Goal: Task Accomplishment & Management: Use online tool/utility

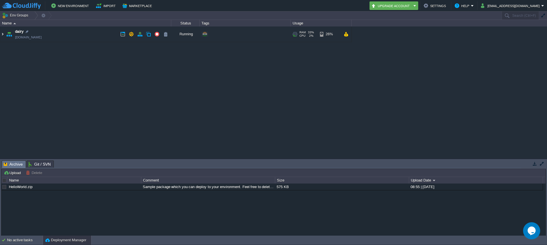
click at [2, 31] on img at bounding box center [2, 33] width 5 height 15
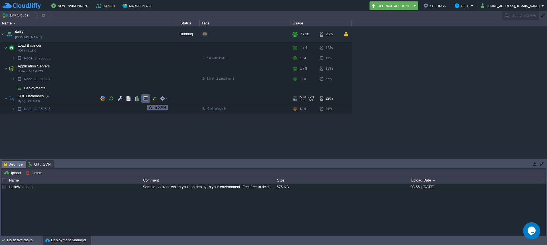
click at [145, 100] on button "button" at bounding box center [145, 98] width 5 height 5
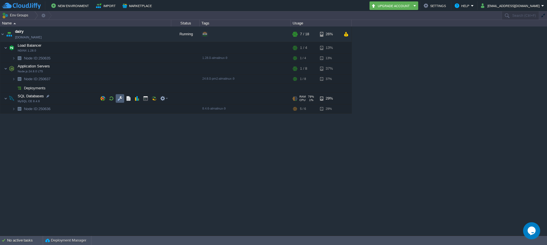
click at [121, 100] on button "button" at bounding box center [119, 98] width 5 height 5
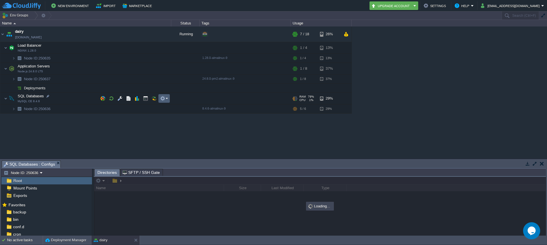
click at [169, 100] on td at bounding box center [163, 98] width 11 height 9
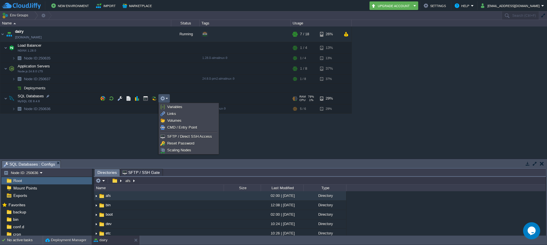
click at [98, 124] on div "dairy [DOMAIN_NAME] Running + Add to Env Group RAM 33% CPU 1% 7 / 18 26% Load B…" at bounding box center [273, 92] width 547 height 132
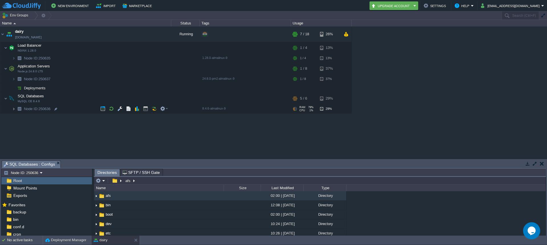
click at [15, 110] on img at bounding box center [13, 109] width 3 height 9
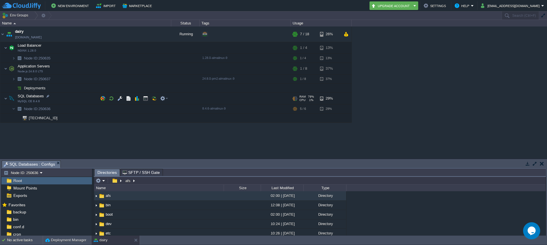
click at [19, 98] on span "SQL Databases" at bounding box center [31, 96] width 28 height 5
click at [105, 99] on button "button" at bounding box center [102, 98] width 5 height 5
click at [56, 165] on em "SQL Databases : Configs" at bounding box center [32, 164] width 57 height 7
click at [57, 165] on em "SQL Databases : Configs" at bounding box center [32, 164] width 57 height 7
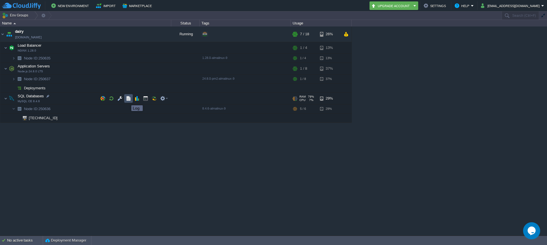
click at [130, 100] on button "button" at bounding box center [128, 98] width 5 height 5
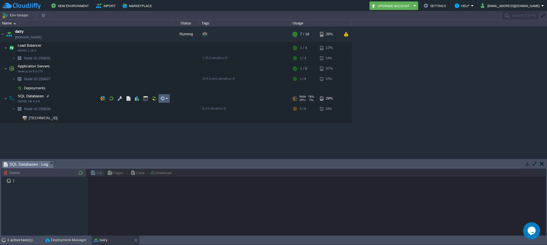
click at [166, 100] on em at bounding box center [164, 98] width 8 height 5
click at [31, 99] on td "SQL Databases MySQL CE 8.4.6" at bounding box center [85, 99] width 171 height 12
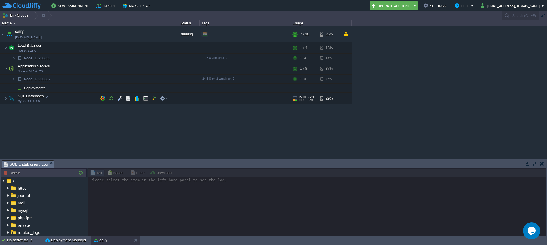
click at [31, 98] on span "SQL Databases" at bounding box center [31, 96] width 28 height 5
click at [137, 100] on button "button" at bounding box center [136, 98] width 5 height 5
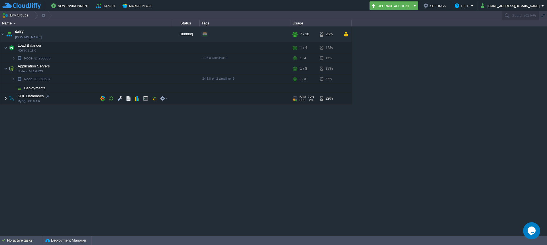
click at [5, 100] on img at bounding box center [5, 98] width 3 height 11
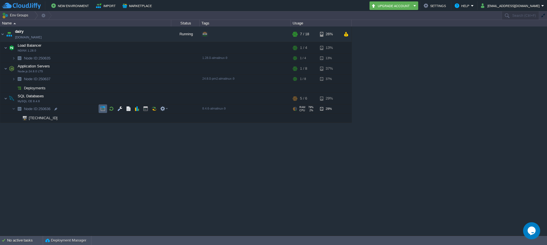
click at [103, 110] on button "button" at bounding box center [102, 108] width 5 height 5
click at [122, 71] on td at bounding box center [120, 68] width 9 height 9
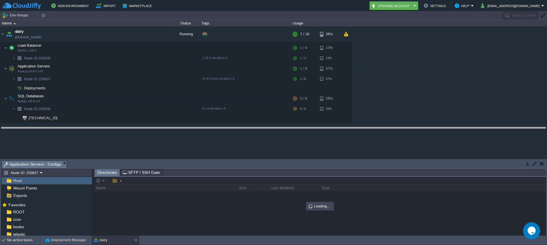
drag, startPoint x: 92, startPoint y: 162, endPoint x: 94, endPoint y: 129, distance: 33.4
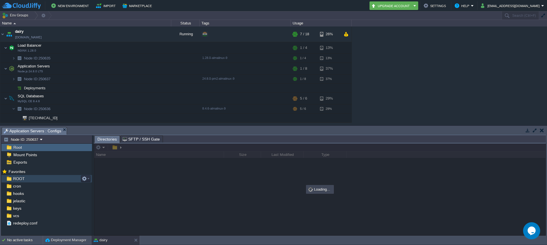
click at [19, 181] on span "ROOT" at bounding box center [19, 178] width 14 height 5
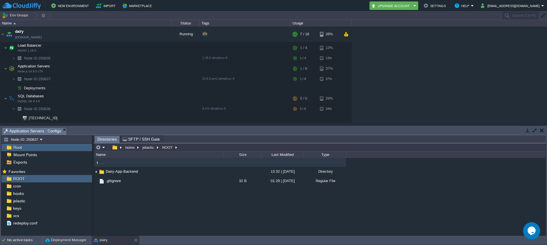
click at [93, 172] on div at bounding box center [92, 185] width 1 height 101
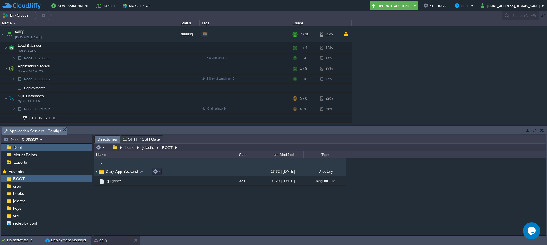
click at [97, 173] on img at bounding box center [96, 171] width 5 height 9
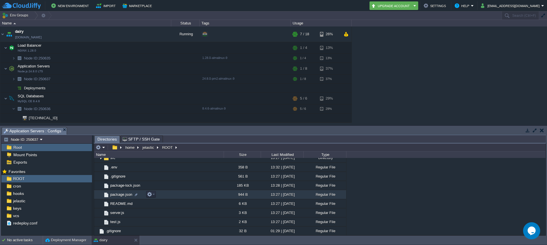
scroll to position [61, 0]
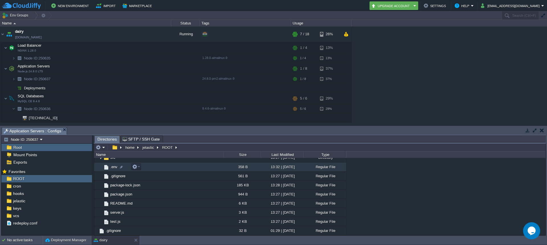
click at [118, 168] on span ".env" at bounding box center [113, 167] width 9 height 5
click at [122, 167] on div at bounding box center [121, 167] width 5 height 5
click at [182, 189] on td "package-lock.json" at bounding box center [159, 185] width 130 height 9
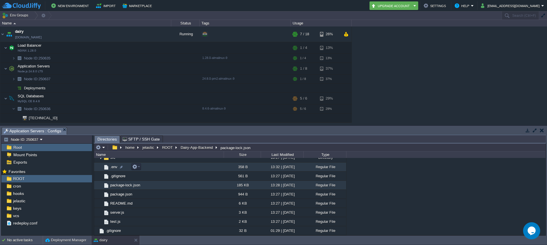
click at [143, 167] on td ".env" at bounding box center [159, 167] width 130 height 9
click at [138, 167] on em at bounding box center [136, 166] width 8 height 5
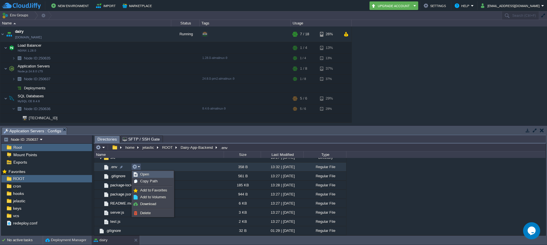
click at [140, 175] on span "Open" at bounding box center [144, 174] width 9 height 4
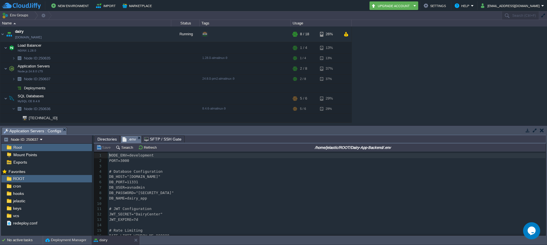
scroll to position [2, 0]
type textarea ""mysql-7"
type textarea "331"
type textarea "iry"
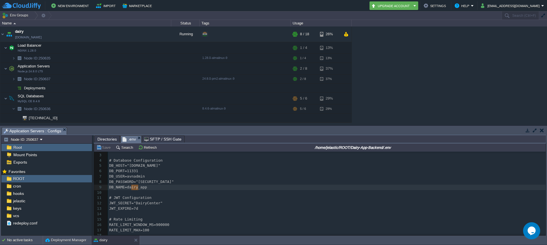
scroll to position [31, 0]
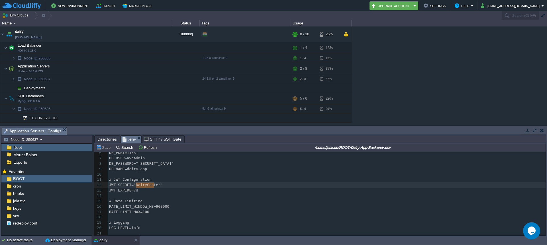
type textarea "DairyCenter"
drag, startPoint x: 137, startPoint y: 183, endPoint x: 160, endPoint y: 183, distance: 23.6
type textarea "MS=900000"
click at [124, 215] on pre "​" at bounding box center [326, 217] width 437 height 5
type textarea "ging LOG_L"
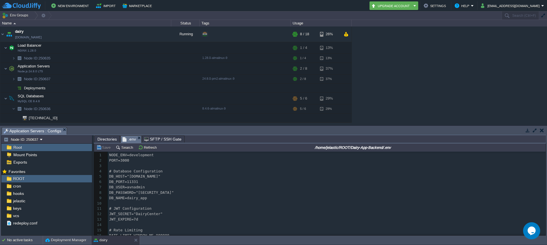
scroll to position [0, 0]
click at [140, 155] on span "NODE_ENV=development" at bounding box center [131, 155] width 45 height 4
type textarea "development"
type textarea "[DOMAIN_NAME]"
drag, startPoint x: 130, startPoint y: 178, endPoint x: 242, endPoint y: 177, distance: 112.5
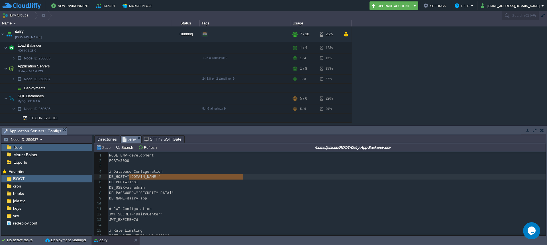
click at [166, 189] on pre "DB_USER=avnadmin" at bounding box center [326, 187] width 437 height 5
click at [138, 187] on span "DB_USER=avnadmin" at bounding box center [127, 187] width 36 height 4
type textarea "avnadmin"
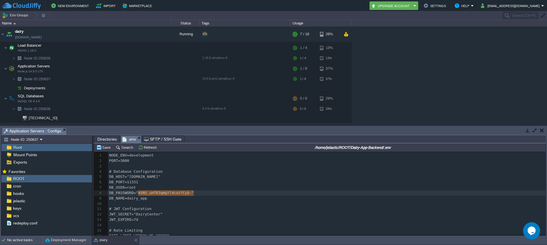
drag, startPoint x: 138, startPoint y: 195, endPoint x: 191, endPoint y: 191, distance: 53.4
type textarea "AVNS_uHfR3qWgYl4catfCyb-"
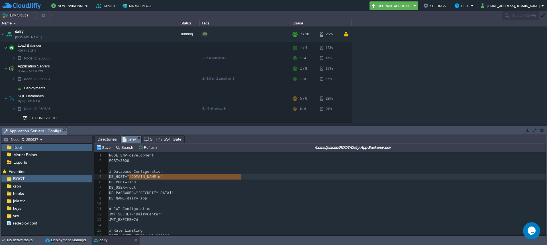
type textarea "[DOMAIN_NAME]"
drag, startPoint x: 129, startPoint y: 177, endPoint x: 242, endPoint y: 175, distance: 113.1
click at [211, 196] on pre "DB_NAME=dairy_app" at bounding box center [326, 198] width 437 height 5
click at [149, 147] on button "Refresh" at bounding box center [148, 147] width 20 height 5
click at [133, 183] on span "DB_PORT=11331" at bounding box center [123, 182] width 29 height 4
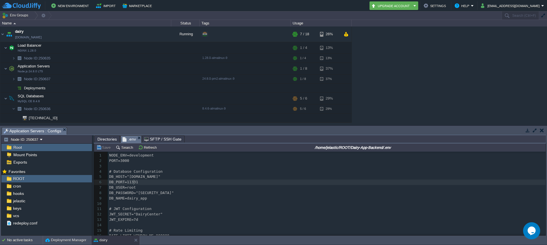
type textarea "11331"
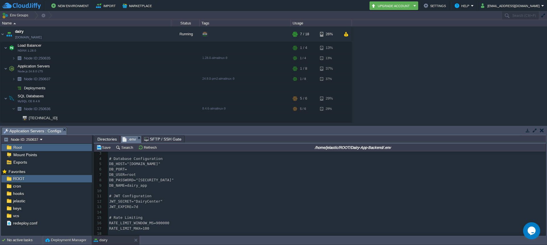
scroll to position [0, 0]
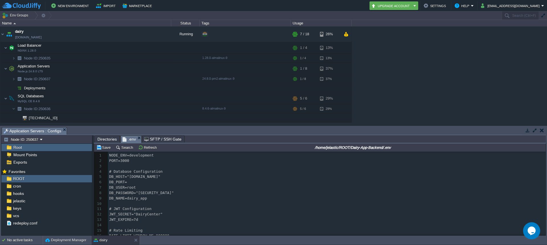
click at [144, 185] on pre "DB_USER=root" at bounding box center [326, 187] width 437 height 5
type textarea "3306"
click at [95, 70] on button "button" at bounding box center [94, 68] width 5 height 5
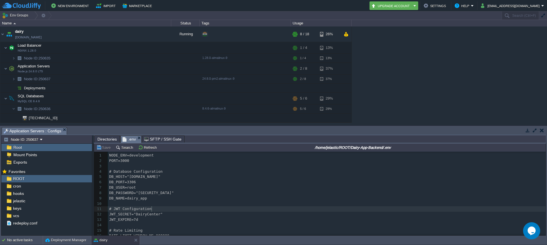
click at [176, 210] on pre "# JWT Configuration" at bounding box center [326, 208] width 437 height 5
click at [154, 209] on pre "​" at bounding box center [326, 211] width 437 height 5
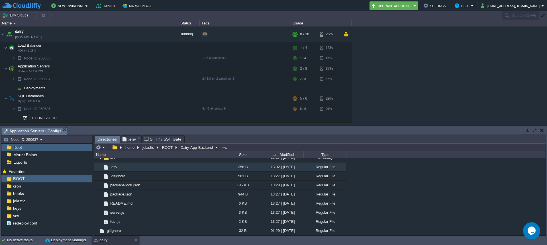
click at [108, 138] on span "Directories" at bounding box center [106, 139] width 19 height 7
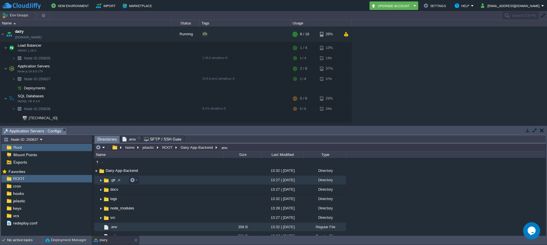
scroll to position [0, 0]
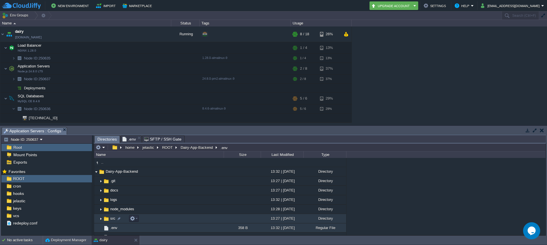
click at [99, 217] on img at bounding box center [101, 218] width 5 height 9
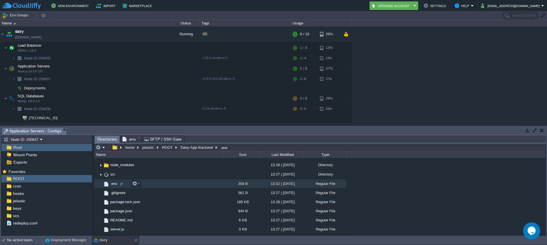
scroll to position [29, 0]
